Goal: Task Accomplishment & Management: Manage account settings

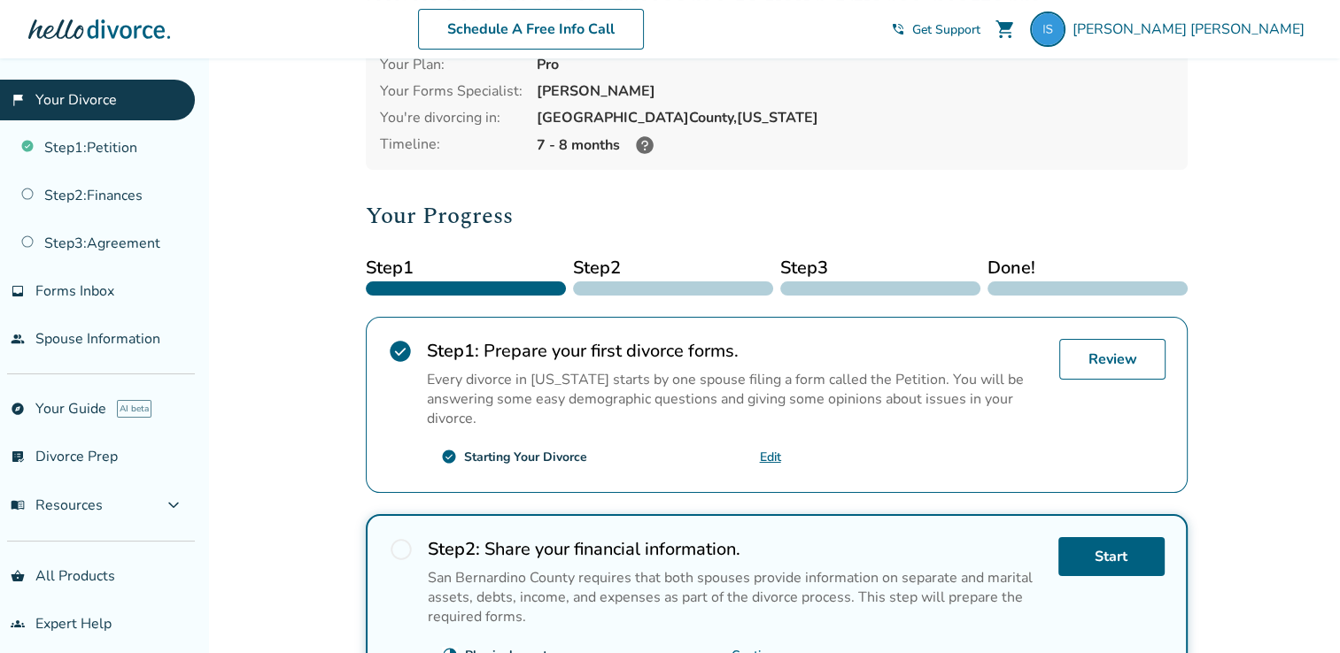
scroll to position [106, 0]
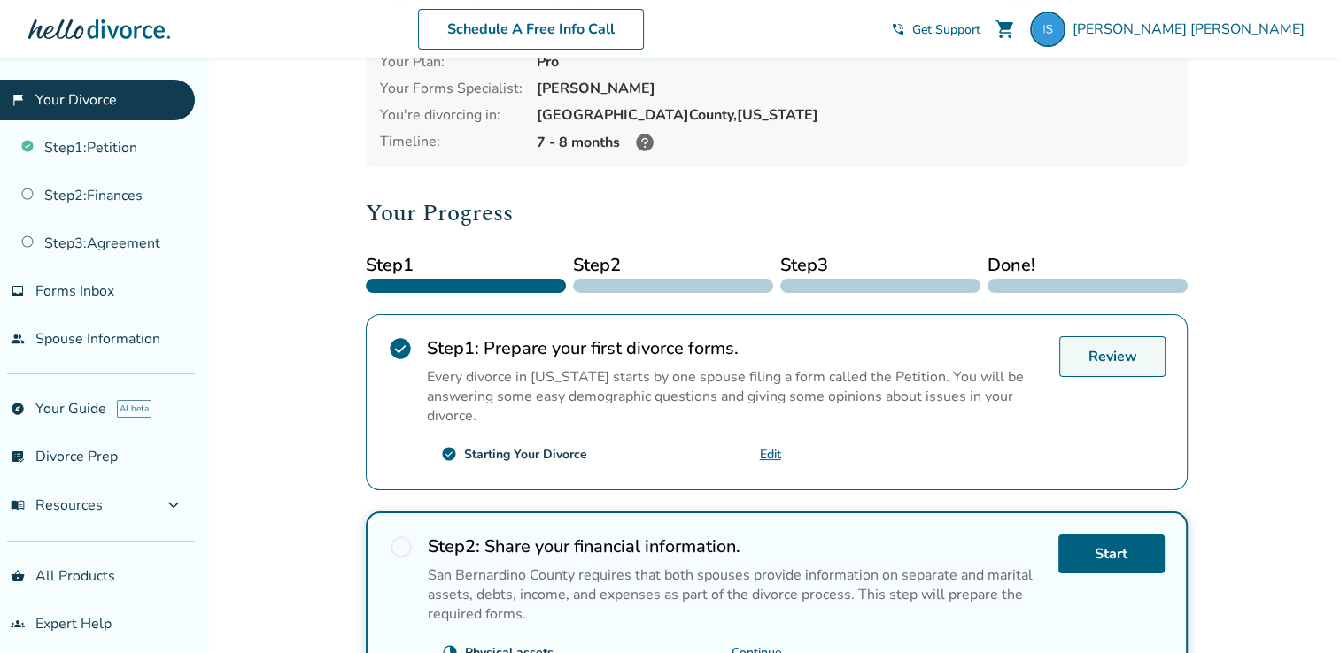
click at [1107, 359] on link "Review" at bounding box center [1112, 356] width 106 height 41
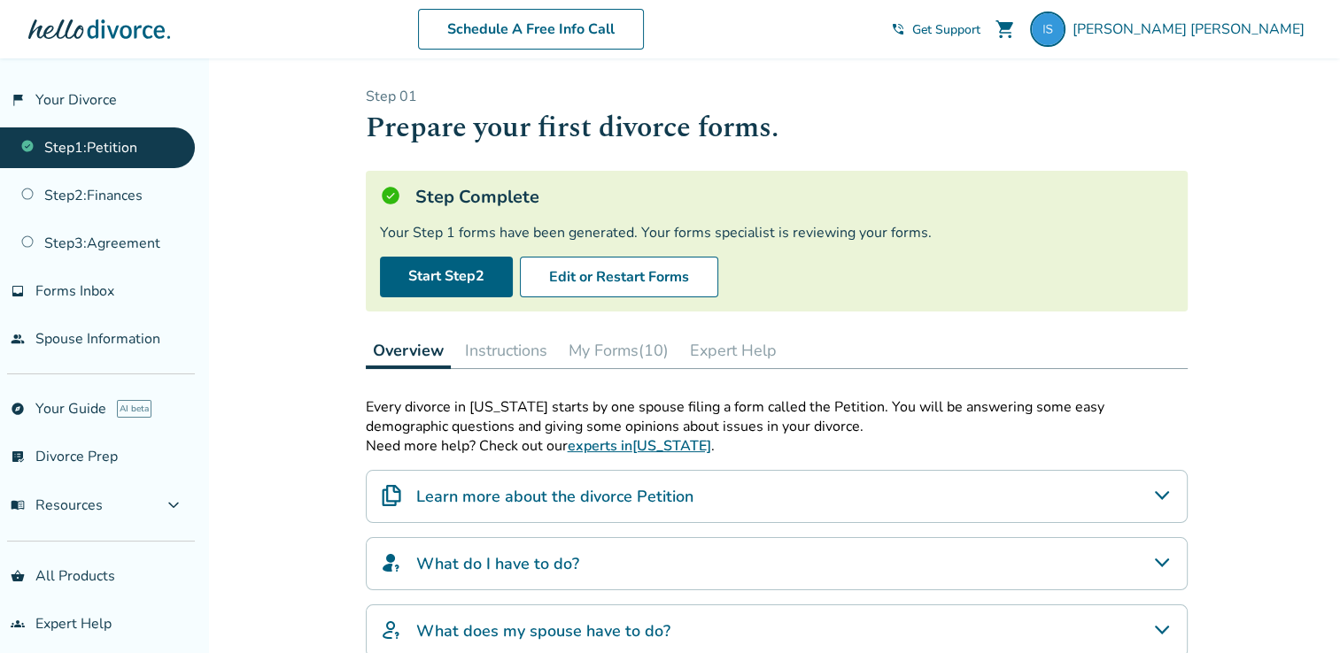
click at [626, 346] on button "My Forms (10)" at bounding box center [618, 350] width 114 height 35
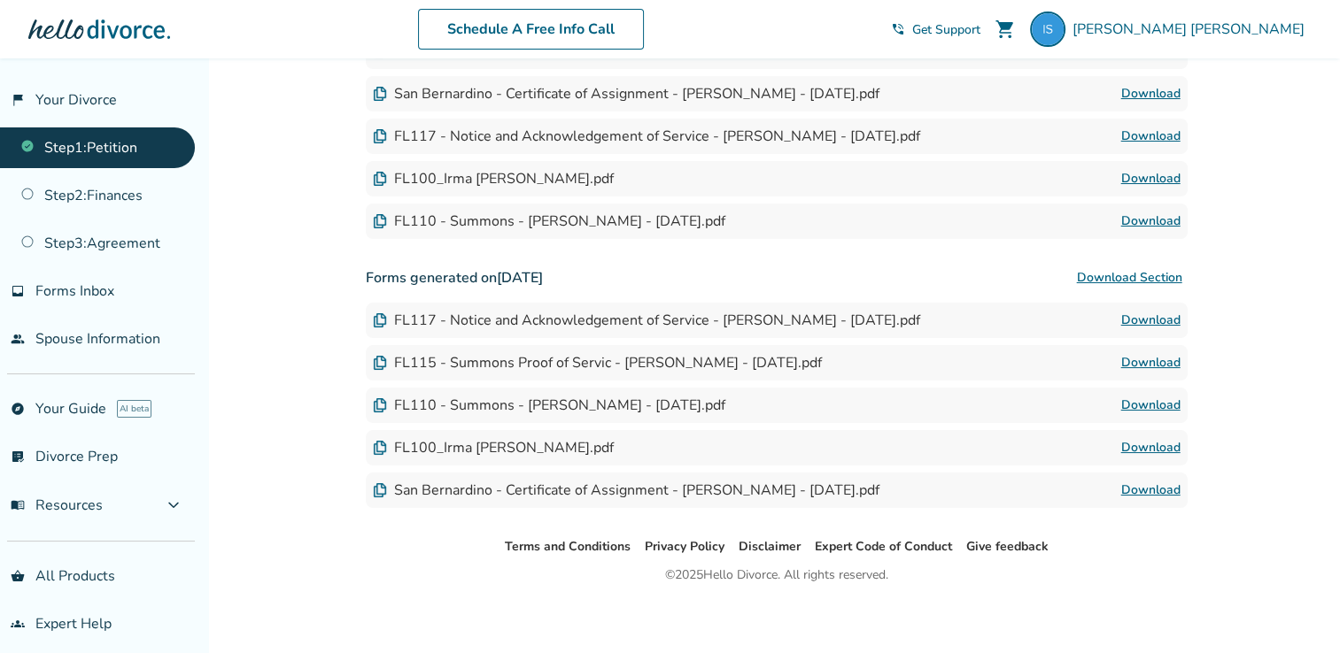
scroll to position [576, 0]
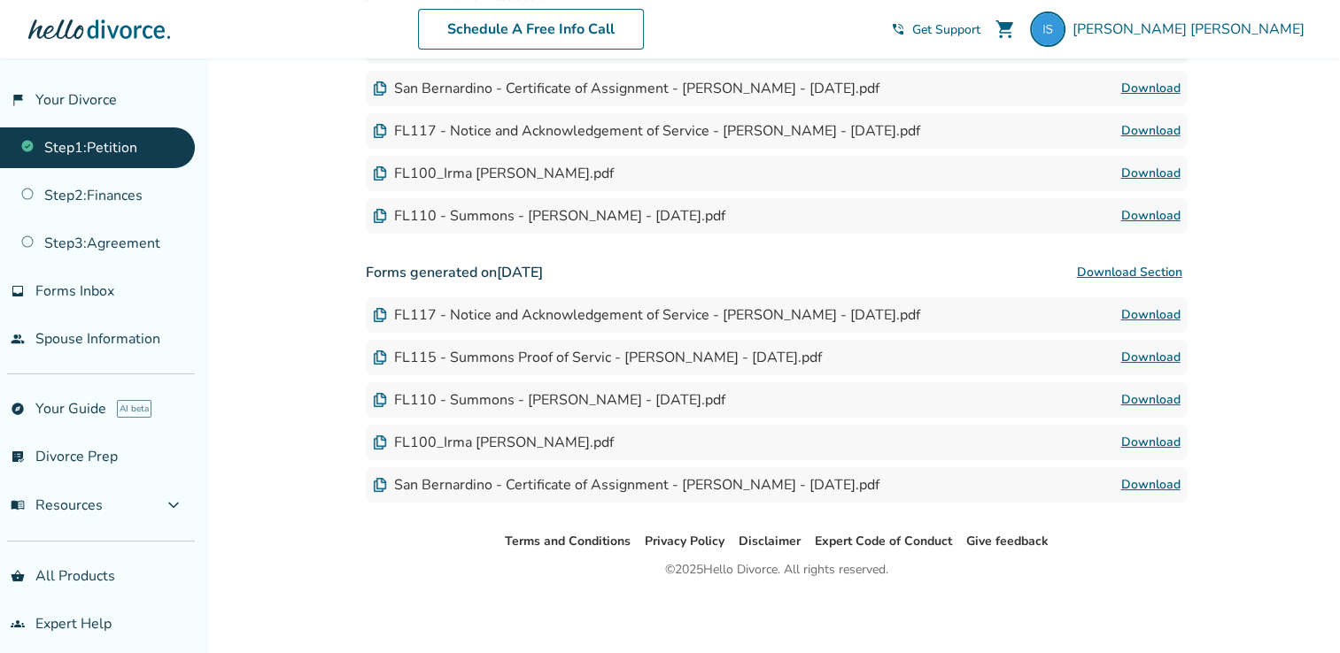
click at [980, 592] on div "Terms and Conditions Privacy Policy Disclaimer Expert Code of Conduct Give feed…" at bounding box center [776, 593] width 1127 height 124
click at [1065, 36] on img at bounding box center [1047, 29] width 35 height 35
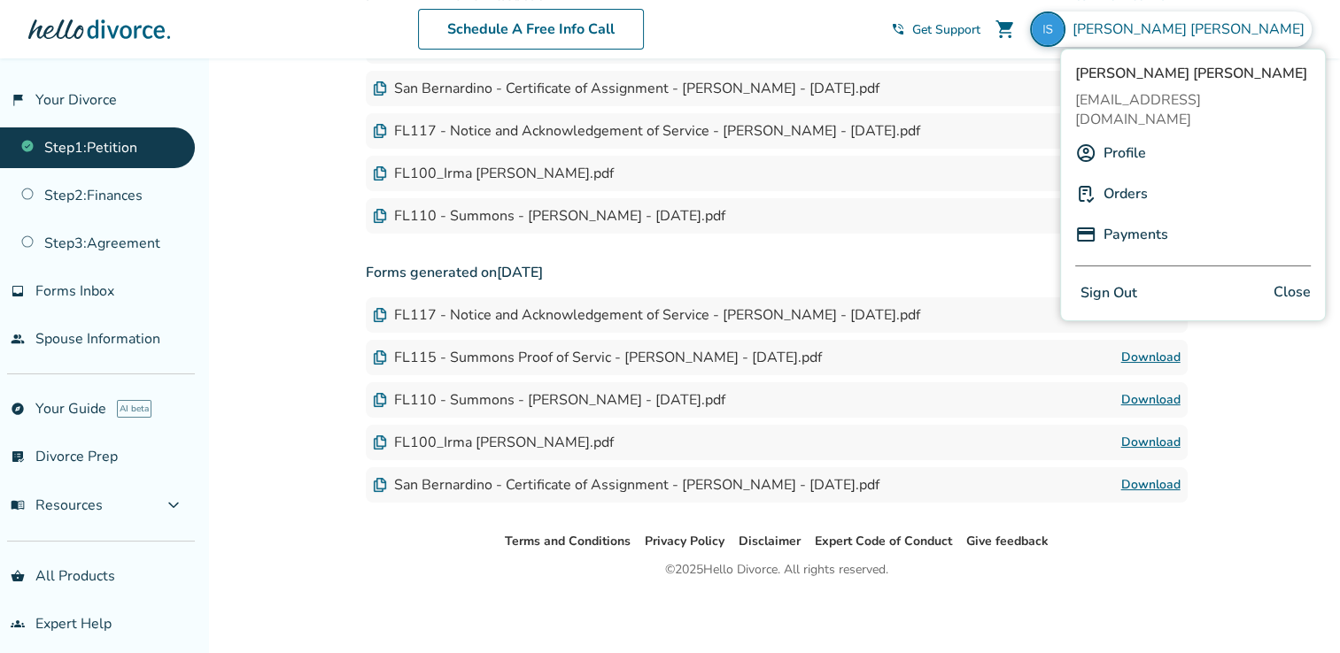
click at [1290, 281] on span "Close" at bounding box center [1291, 294] width 37 height 26
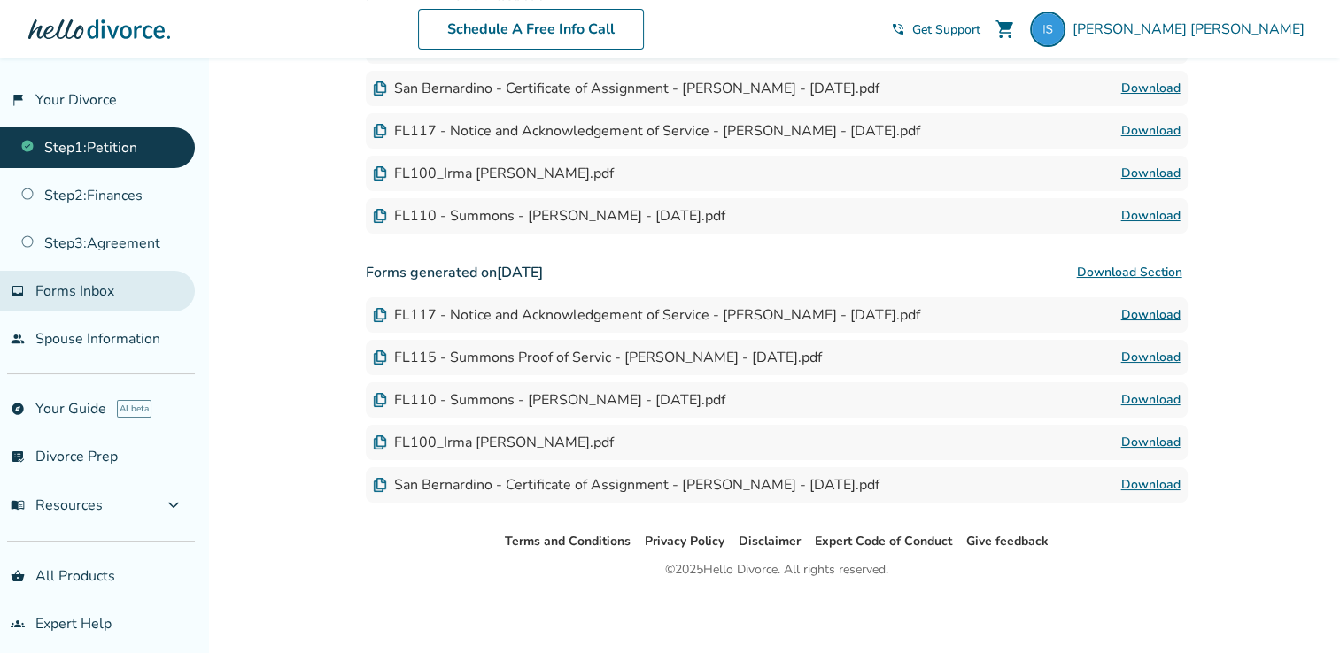
click at [103, 292] on span "Forms Inbox" at bounding box center [74, 291] width 79 height 19
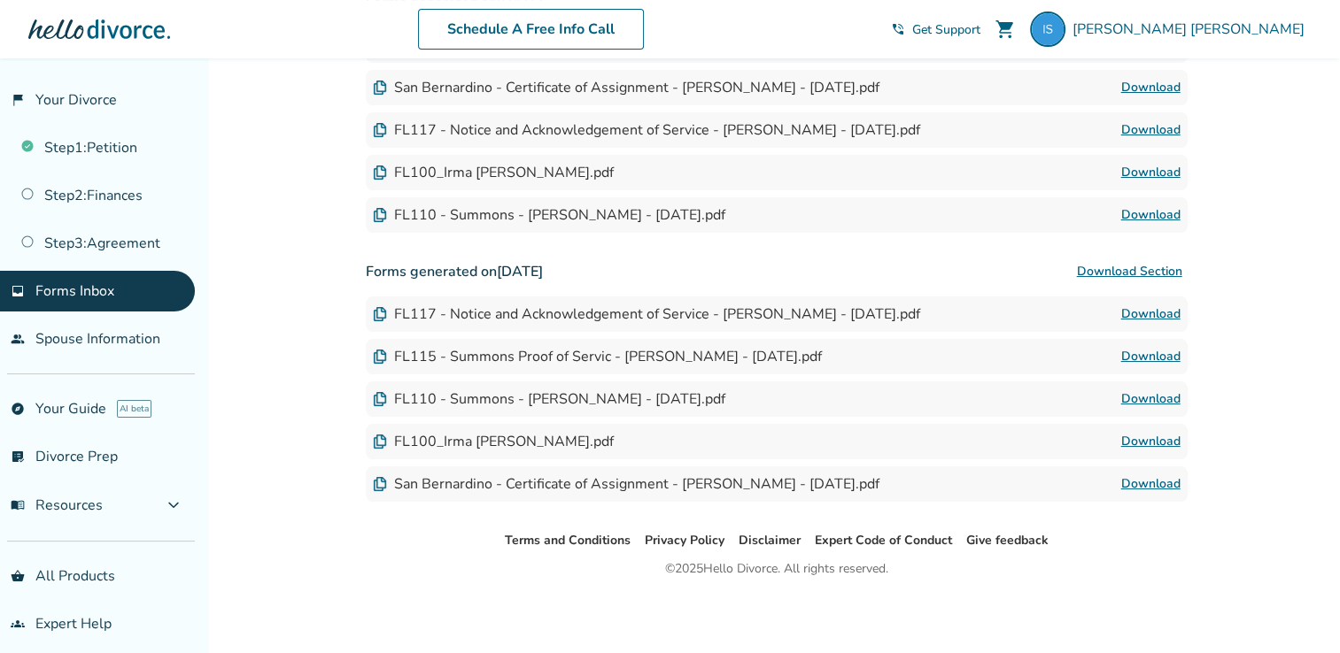
click at [103, 292] on span "Forms Inbox" at bounding box center [74, 291] width 79 height 19
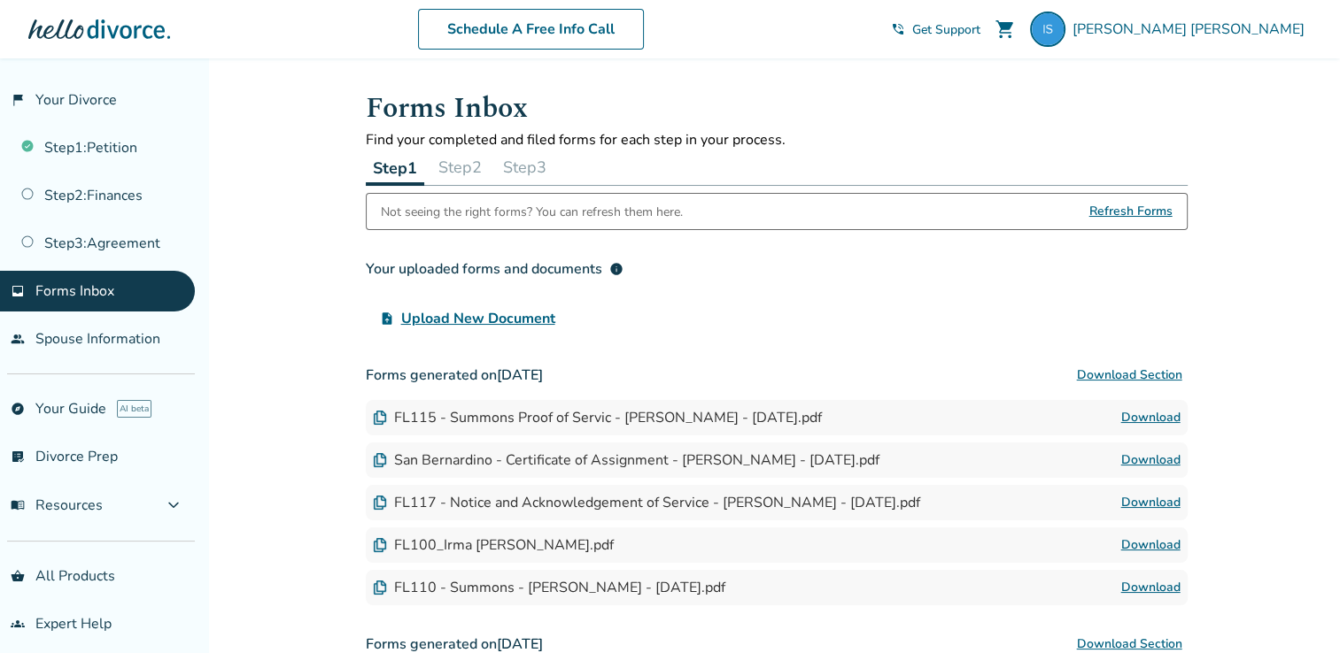
scroll to position [0, 0]
click at [971, 336] on div "Not seeing the right forms? You can refresh them here. Refresh Forms Your uploa…" at bounding box center [777, 534] width 822 height 682
click at [1257, 34] on span "Irma Sampson" at bounding box center [1191, 28] width 239 height 19
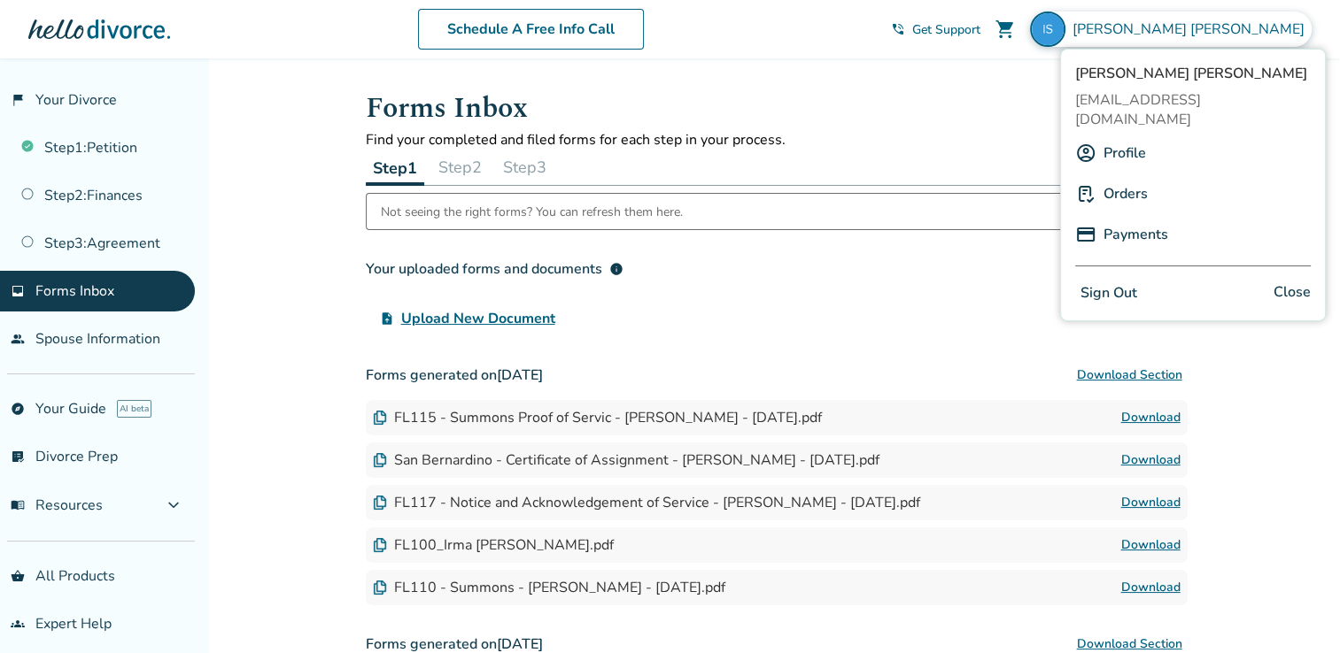
click at [1111, 281] on button "Sign Out" at bounding box center [1108, 294] width 67 height 26
